Goal: Task Accomplishment & Management: Complete application form

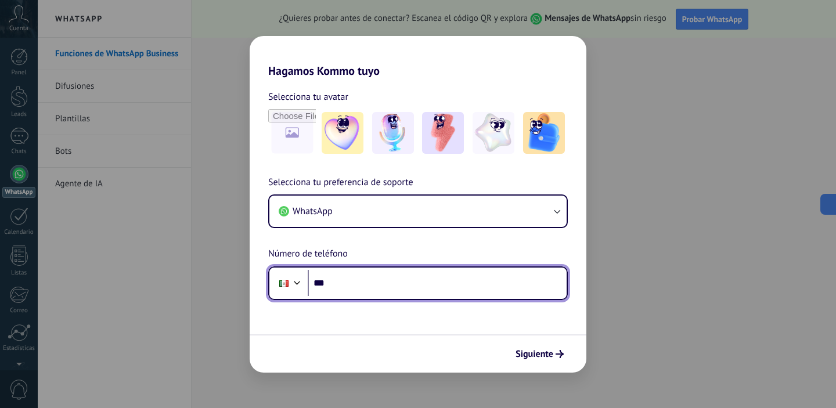
click at [376, 287] on input "***" at bounding box center [437, 283] width 259 height 27
type input "**********"
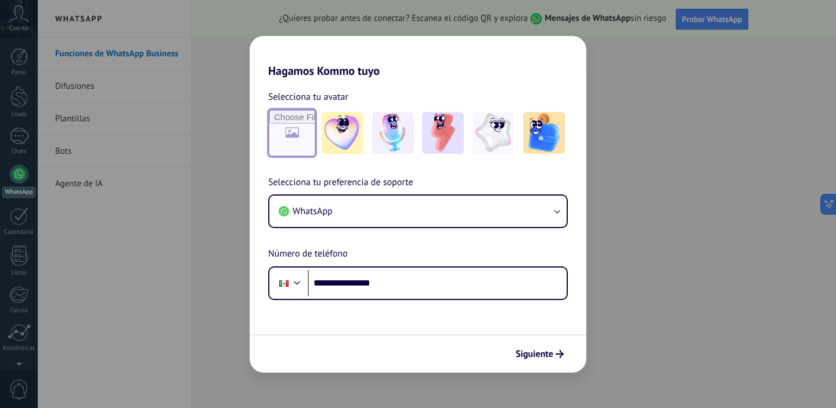
click at [279, 143] on input "file" at bounding box center [292, 132] width 45 height 45
type input "**********"
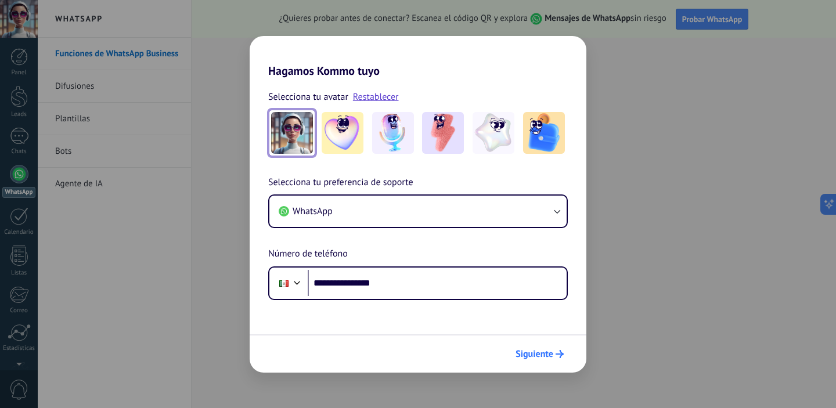
click at [552, 354] on span "Siguiente" at bounding box center [535, 354] width 38 height 8
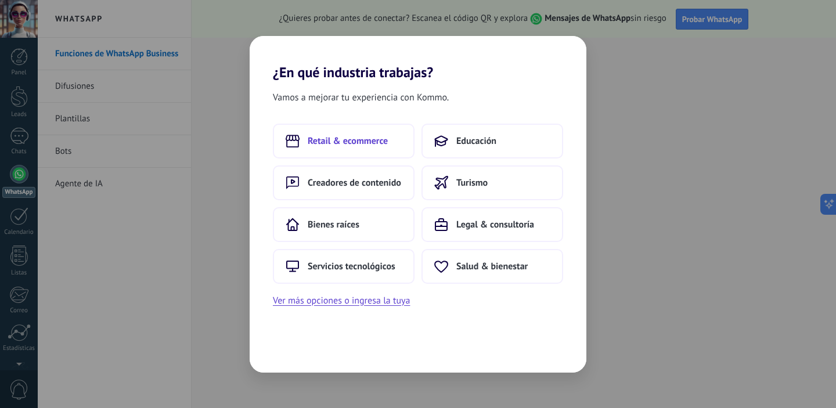
click at [383, 146] on span "Retail & ecommerce" at bounding box center [348, 141] width 80 height 12
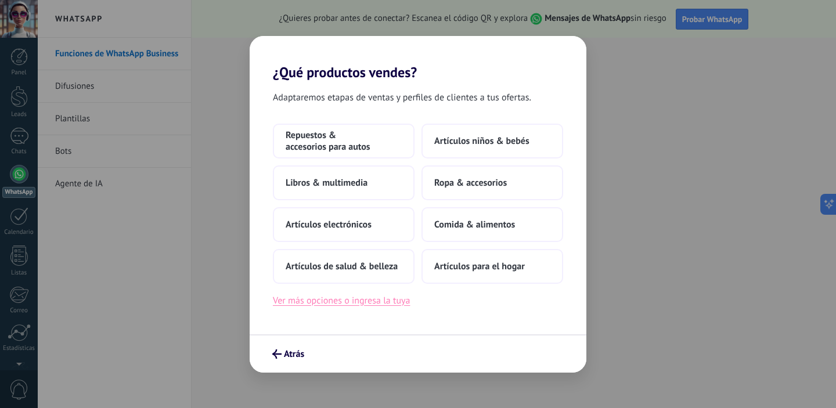
click at [392, 300] on button "Ver más opciones o ingresa la tuya" at bounding box center [341, 300] width 137 height 15
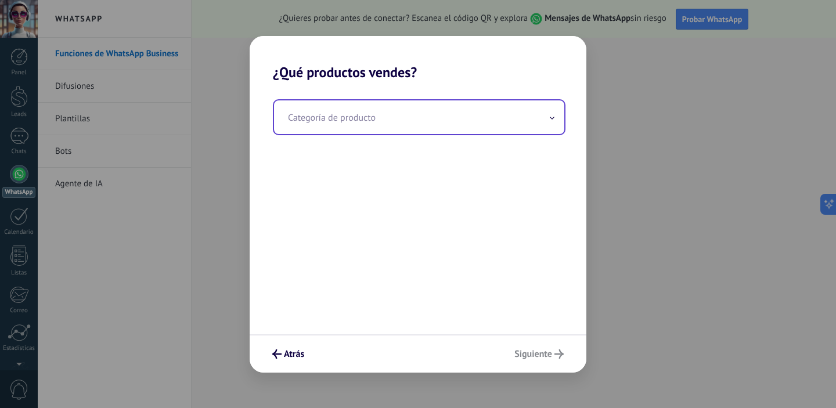
click at [519, 125] on input "text" at bounding box center [419, 117] width 290 height 34
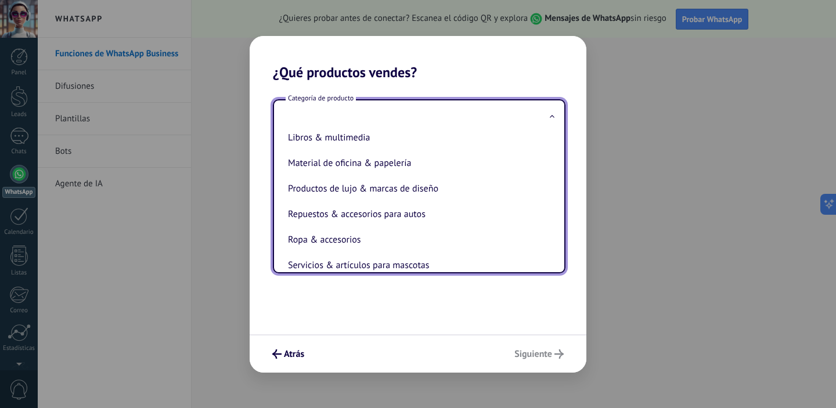
scroll to position [257, 0]
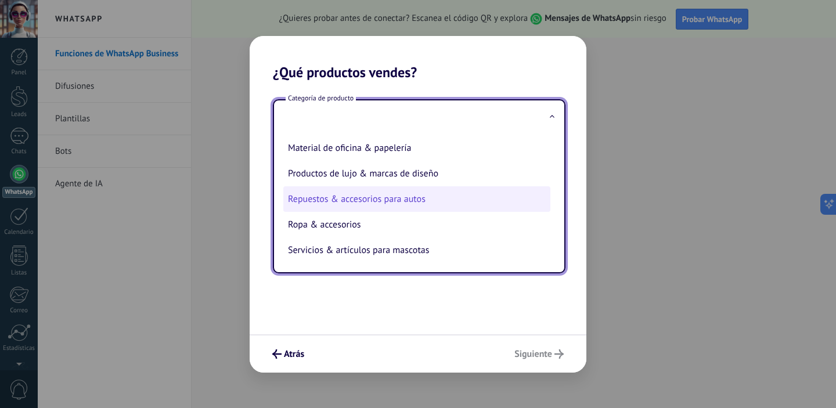
click at [463, 198] on li "Repuestos & accesorios para autos" at bounding box center [416, 199] width 267 height 26
type input "**********"
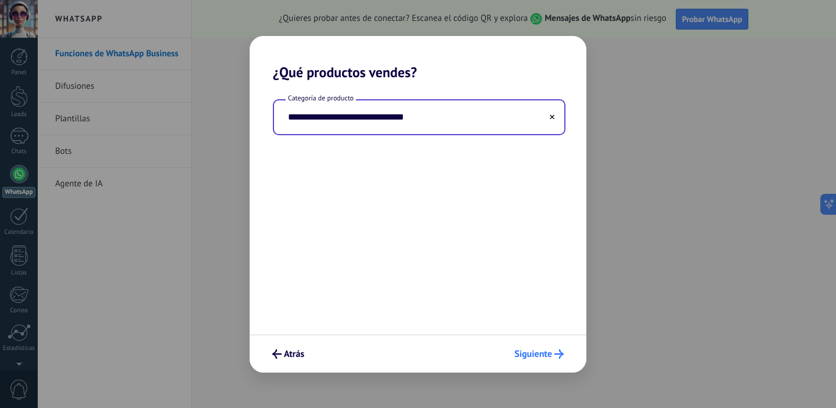
click at [537, 358] on span "Siguiente" at bounding box center [534, 354] width 38 height 8
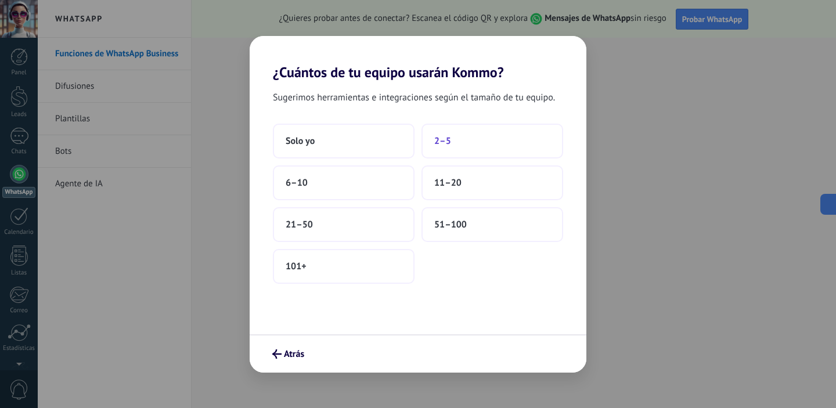
click at [457, 149] on button "2–5" at bounding box center [493, 141] width 142 height 35
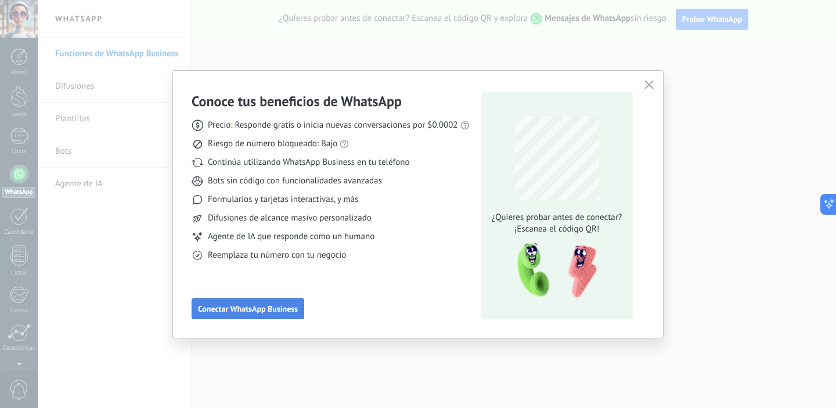
click at [290, 317] on button "Conectar WhatsApp Business" at bounding box center [248, 309] width 113 height 21
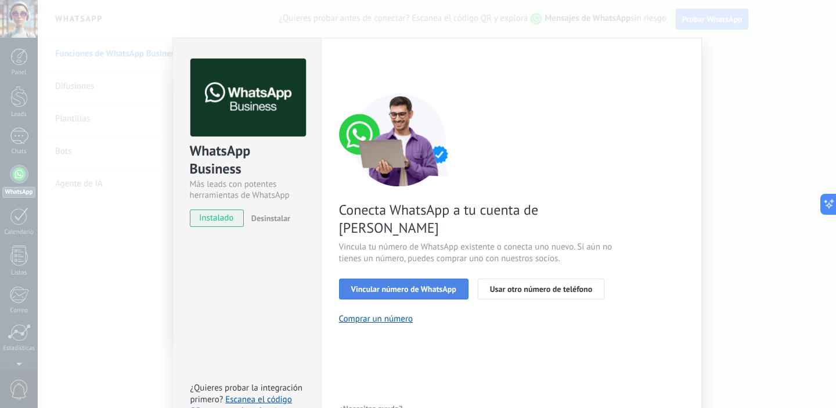
click at [439, 279] on button "Vincular número de WhatsApp" at bounding box center [404, 289] width 130 height 21
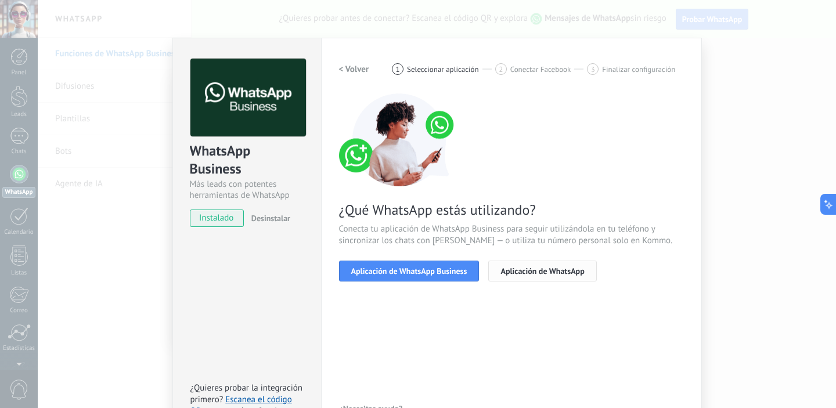
click at [582, 261] on button "Aplicación de WhatsApp" at bounding box center [542, 271] width 108 height 21
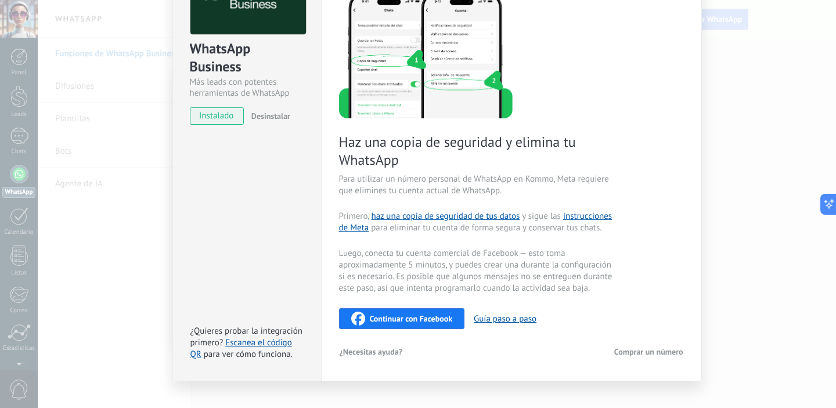
scroll to position [99, 0]
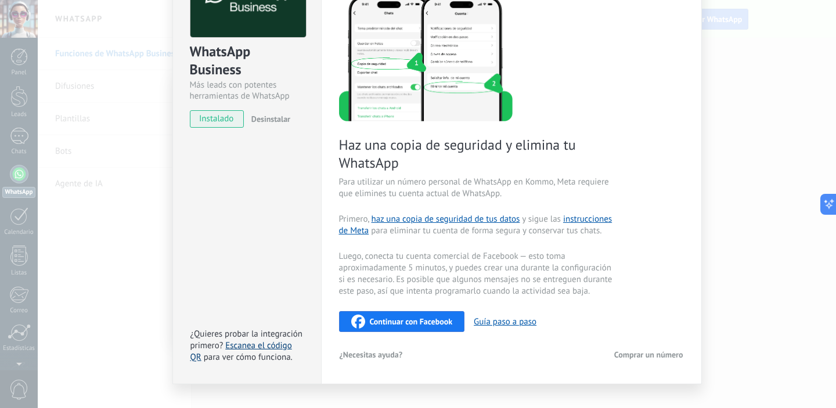
click at [263, 347] on link "Escanea el código QR" at bounding box center [242, 351] width 102 height 23
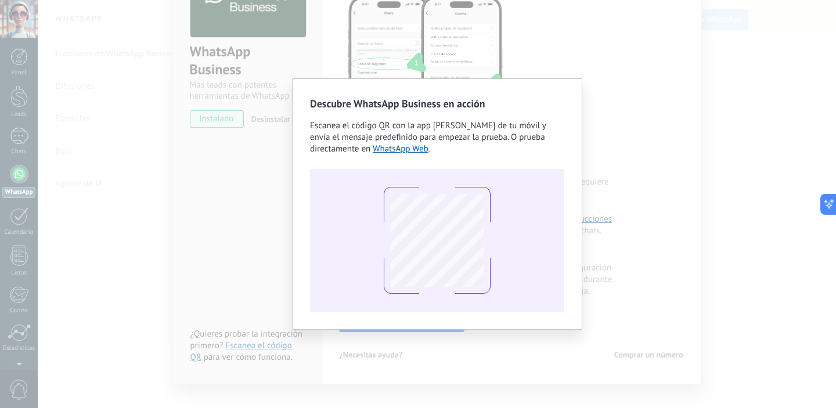
click at [525, 145] on div "Escanea el código QR con la app [PERSON_NAME] de tu móvil y envía el mensaje pr…" at bounding box center [437, 137] width 254 height 35
click at [656, 146] on div "Descubre WhatsApp Business en acción Escanea el código QR con la app [PERSON_NA…" at bounding box center [437, 204] width 799 height 408
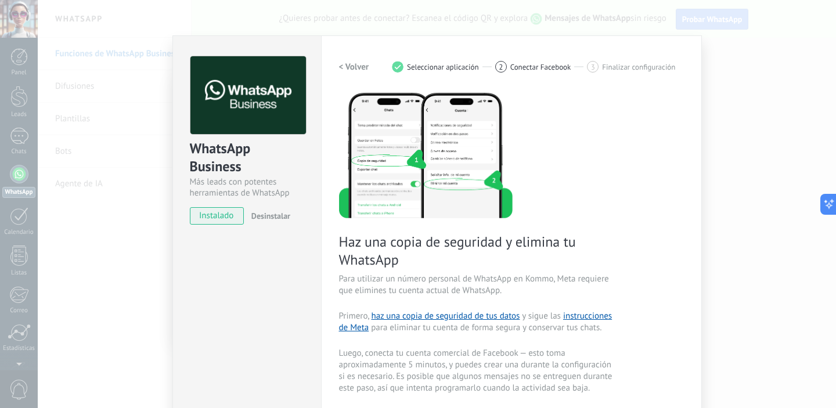
scroll to position [0, 0]
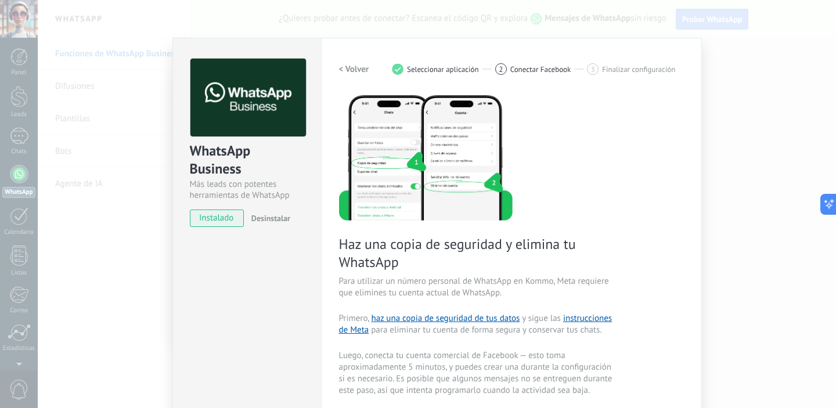
click at [361, 65] on h2 "< Volver" at bounding box center [354, 69] width 30 height 11
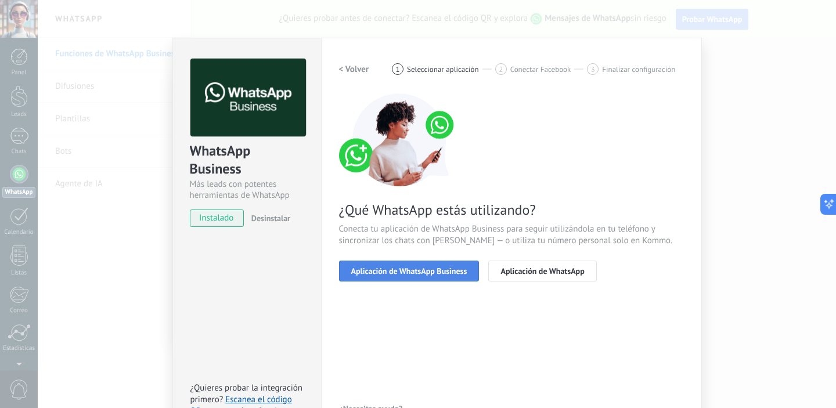
click at [430, 278] on button "Aplicación de WhatsApp Business" at bounding box center [409, 271] width 141 height 21
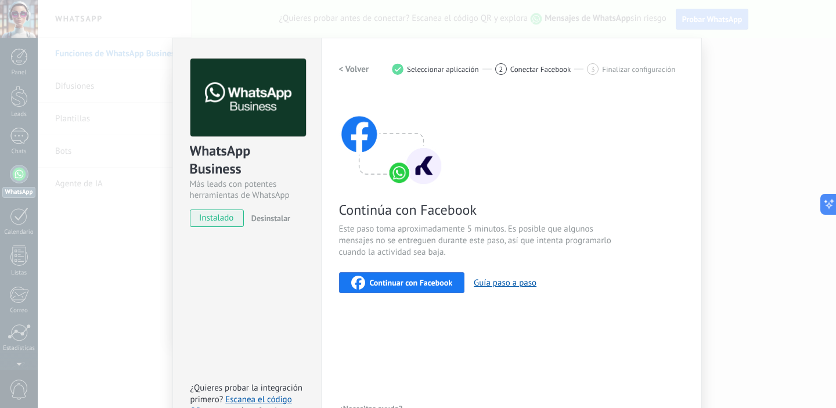
click at [360, 68] on h2 "< Volver" at bounding box center [354, 69] width 30 height 11
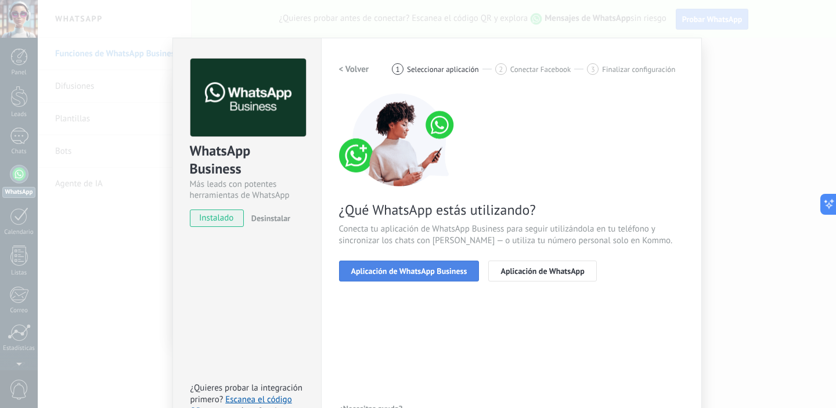
click at [427, 274] on span "Aplicación de WhatsApp Business" at bounding box center [409, 271] width 116 height 8
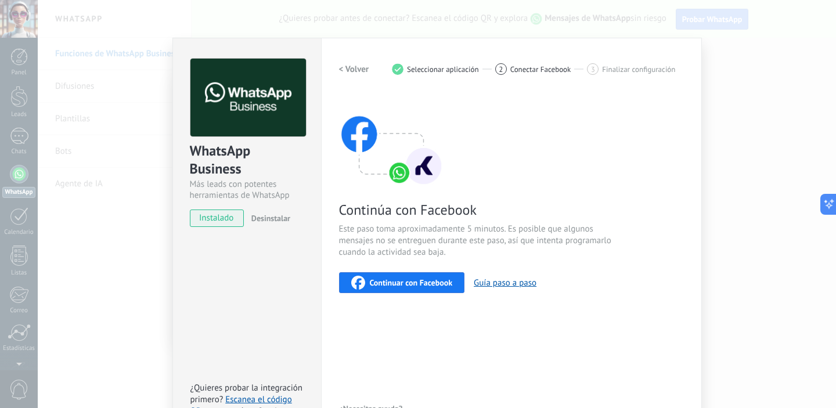
click at [444, 282] on span "Continuar con Facebook" at bounding box center [411, 283] width 83 height 8
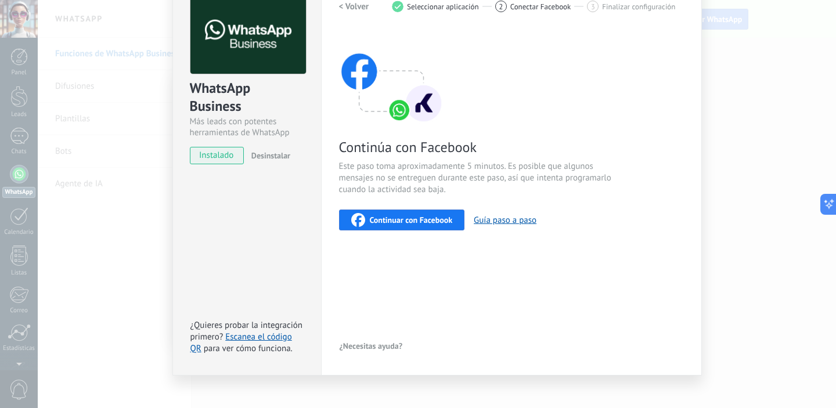
scroll to position [65, 0]
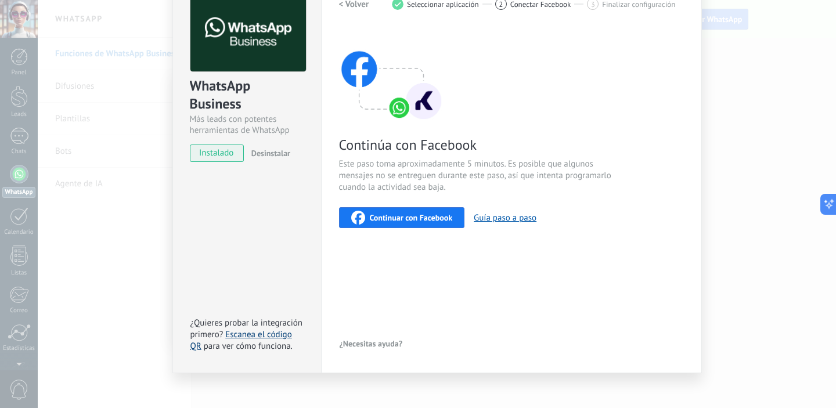
click at [279, 336] on link "Escanea el código QR" at bounding box center [242, 340] width 102 height 23
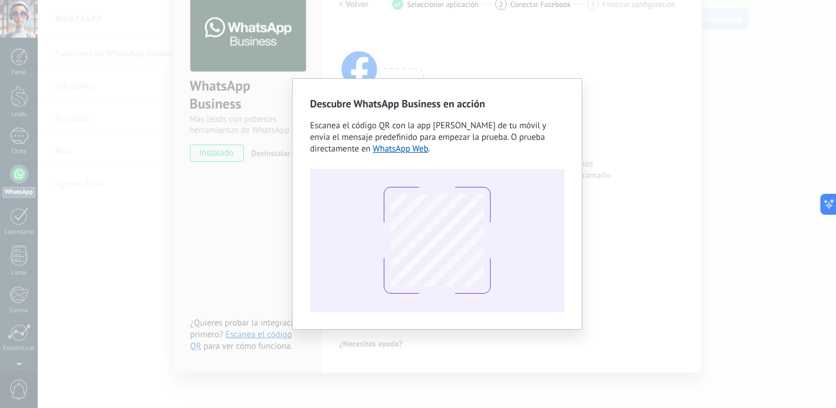
click at [630, 211] on div "Descubre WhatsApp Business en acción Escanea el código QR con la app [PERSON_NA…" at bounding box center [437, 204] width 799 height 408
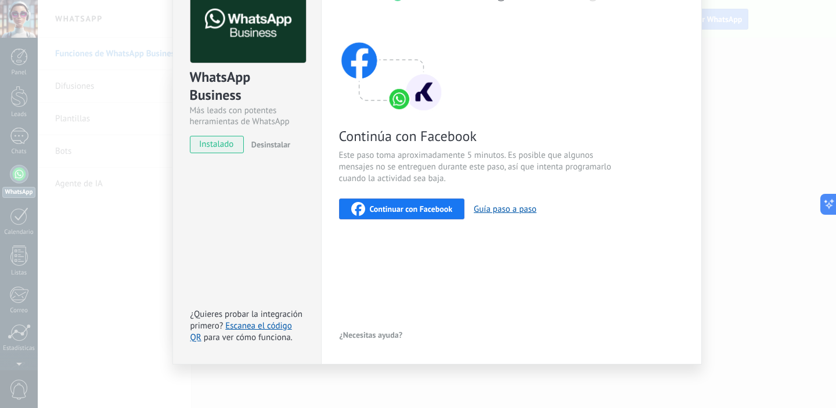
scroll to position [0, 0]
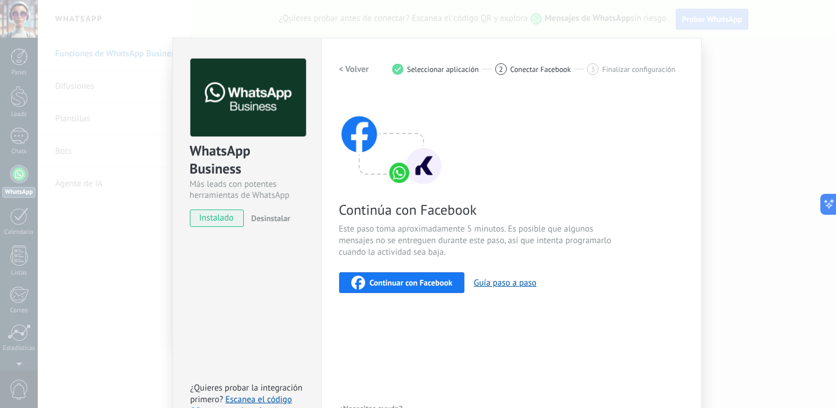
drag, startPoint x: 123, startPoint y: 254, endPoint x: 134, endPoint y: 261, distance: 13.4
click at [123, 254] on div "WhatsApp Business Más leads con potentes herramientas de WhatsApp instalado Des…" at bounding box center [437, 204] width 799 height 408
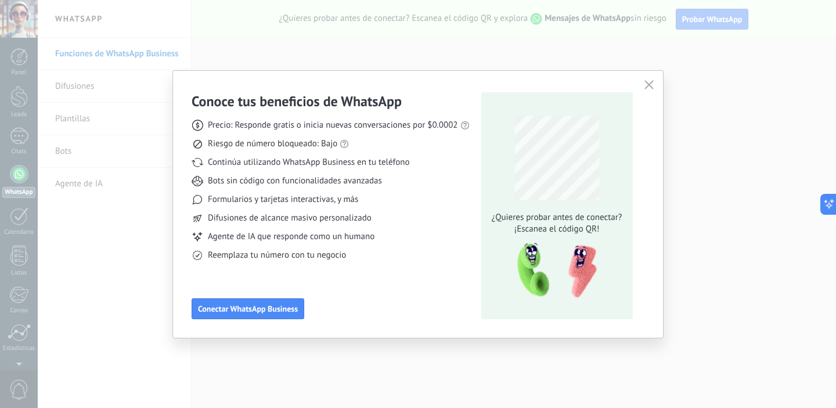
click at [328, 166] on span "Continúa utilizando WhatsApp Business en tu teléfono" at bounding box center [309, 163] width 202 height 12
click at [655, 81] on button "button" at bounding box center [649, 85] width 15 height 16
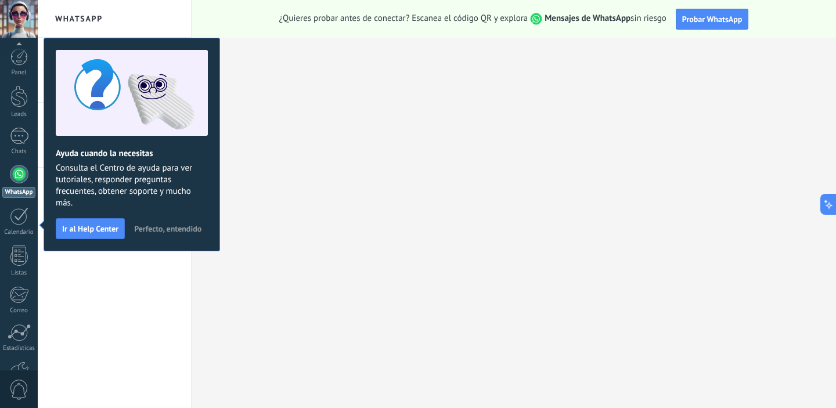
scroll to position [75, 0]
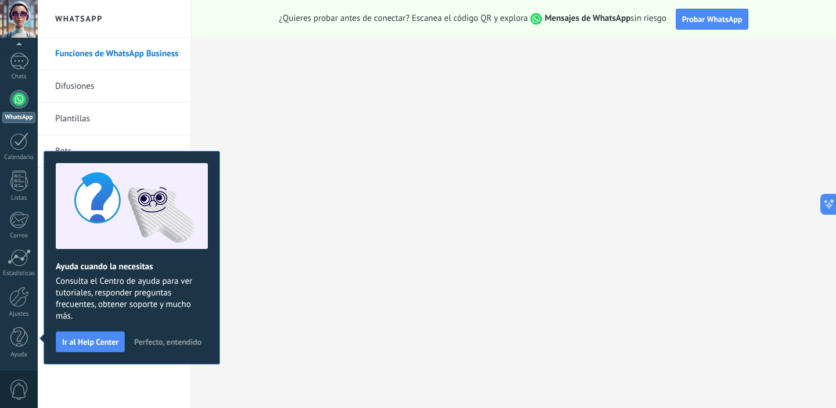
click at [167, 346] on span "Perfecto, entendido" at bounding box center [167, 342] width 67 height 8
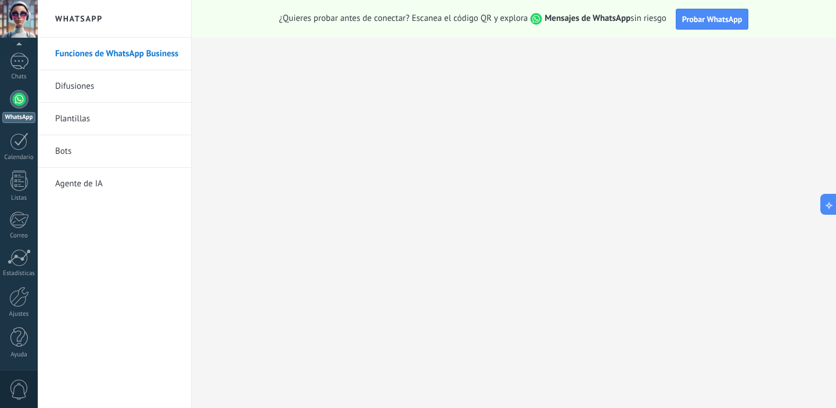
click at [69, 153] on link "Bots" at bounding box center [117, 151] width 124 height 33
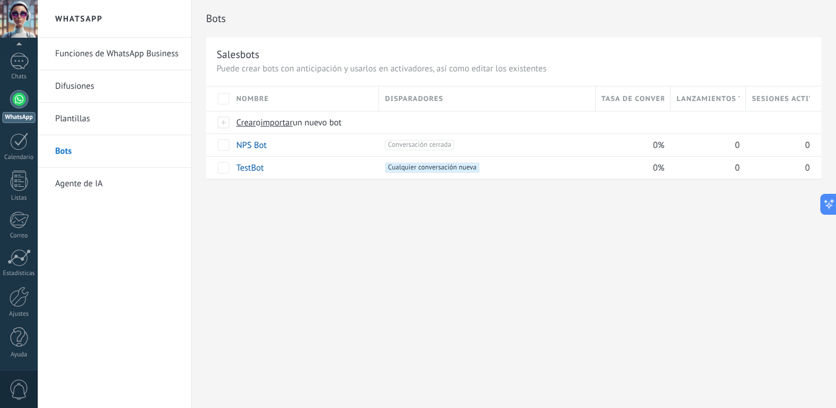
click at [68, 119] on link "Plantillas" at bounding box center [117, 119] width 124 height 33
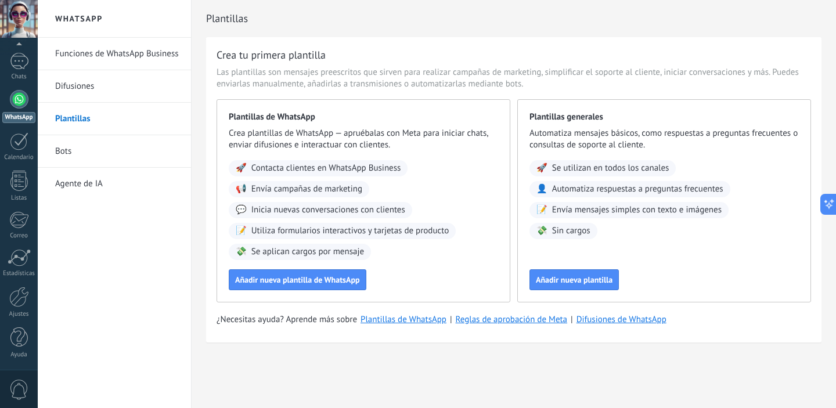
click at [82, 88] on link "Difusiones" at bounding box center [117, 86] width 124 height 33
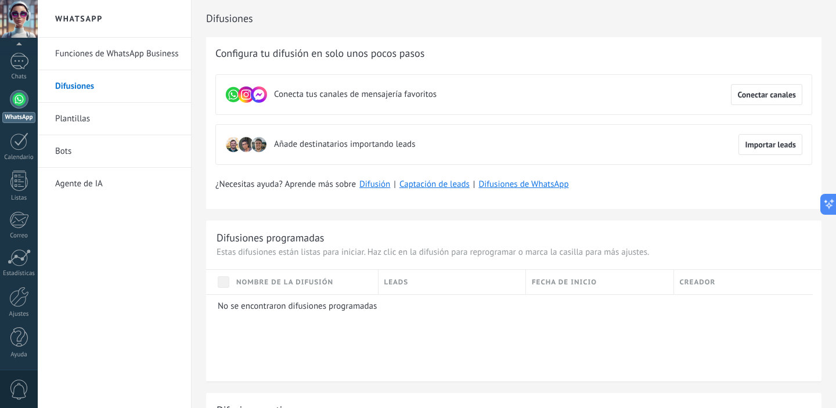
click at [150, 55] on link "Funciones de WhatsApp Business" at bounding box center [117, 54] width 124 height 33
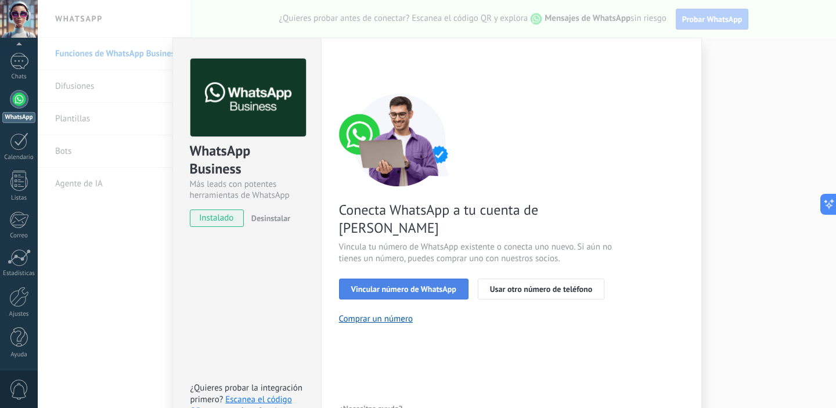
click at [423, 285] on span "Vincular número de WhatsApp" at bounding box center [403, 289] width 105 height 8
